Goal: Task Accomplishment & Management: Use online tool/utility

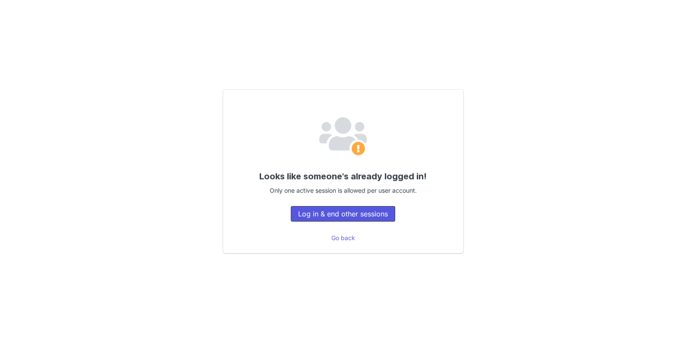
click at [354, 216] on button "Log in & end other sessions" at bounding box center [343, 214] width 104 height 16
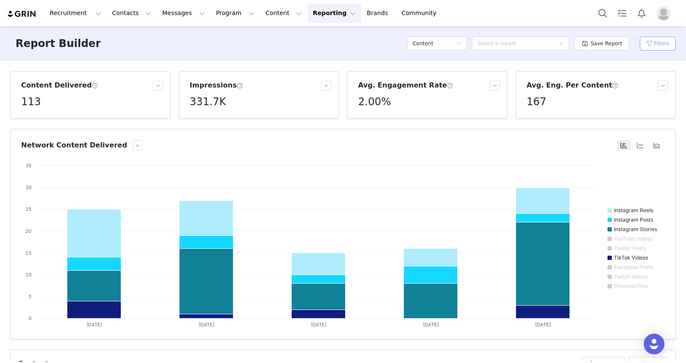
click at [656, 41] on button "Filters" at bounding box center [658, 44] width 36 height 14
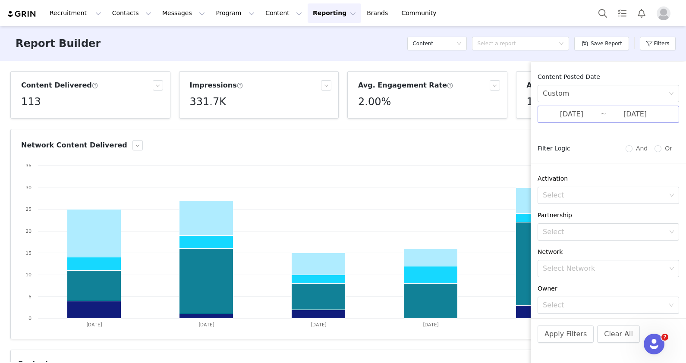
click at [574, 110] on input "08/25/2025" at bounding box center [572, 114] width 58 height 11
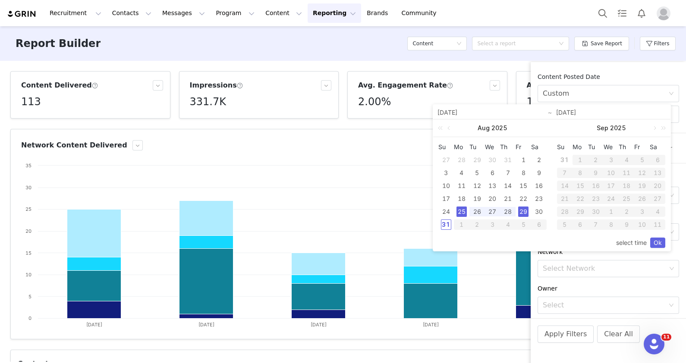
click at [459, 211] on div "25" at bounding box center [462, 212] width 10 height 10
click at [445, 224] on div "31" at bounding box center [446, 225] width 10 height 10
type input "08/31/2025"
click at [661, 241] on link "Ok" at bounding box center [657, 243] width 15 height 10
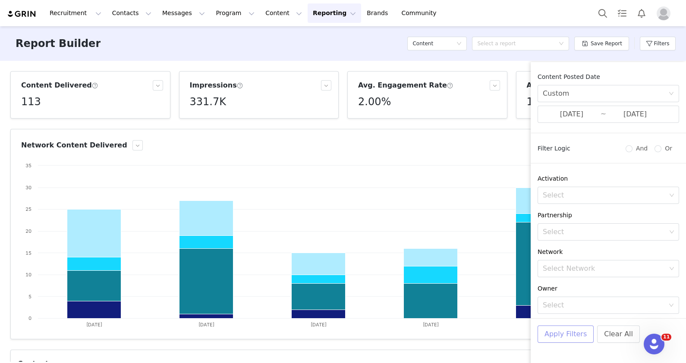
click at [576, 334] on button "Apply Filters" at bounding box center [566, 334] width 56 height 17
